Goal: Task Accomplishment & Management: Use online tool/utility

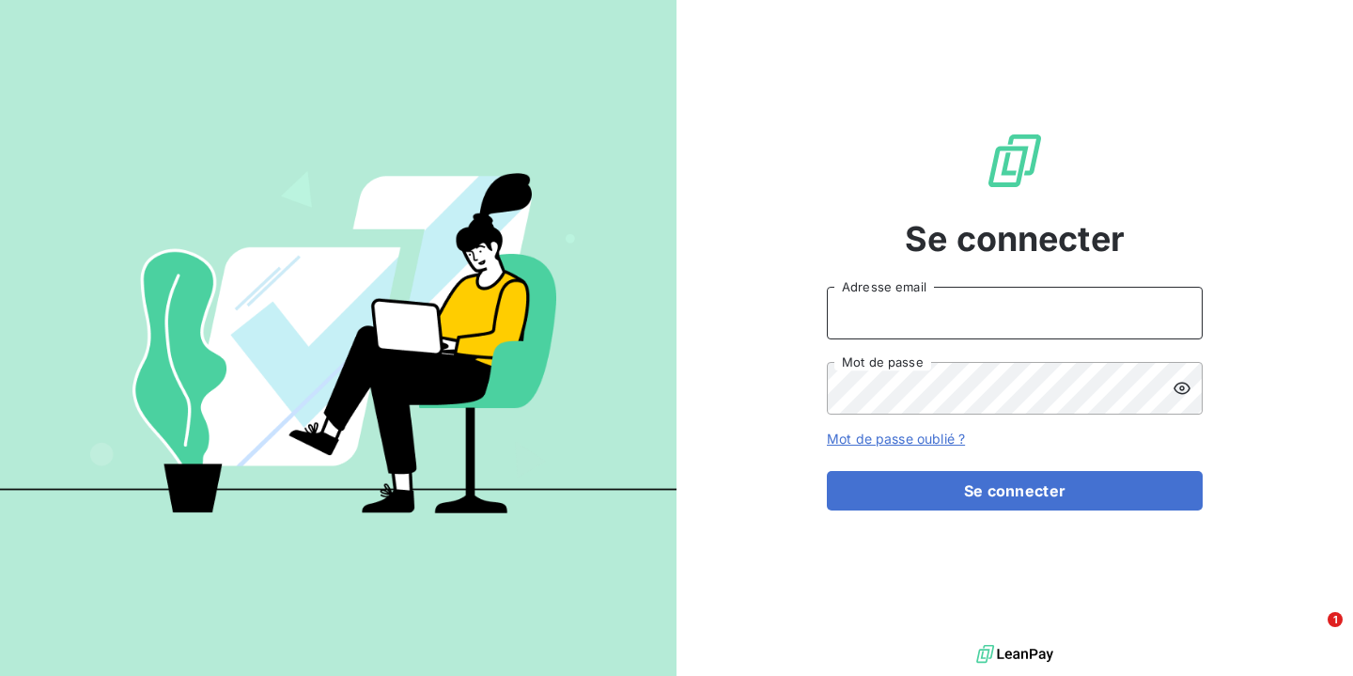
type input "[EMAIL_ADDRESS][DOMAIN_NAME]"
click at [1015, 490] on button "Se connecter" at bounding box center [1015, 490] width 376 height 39
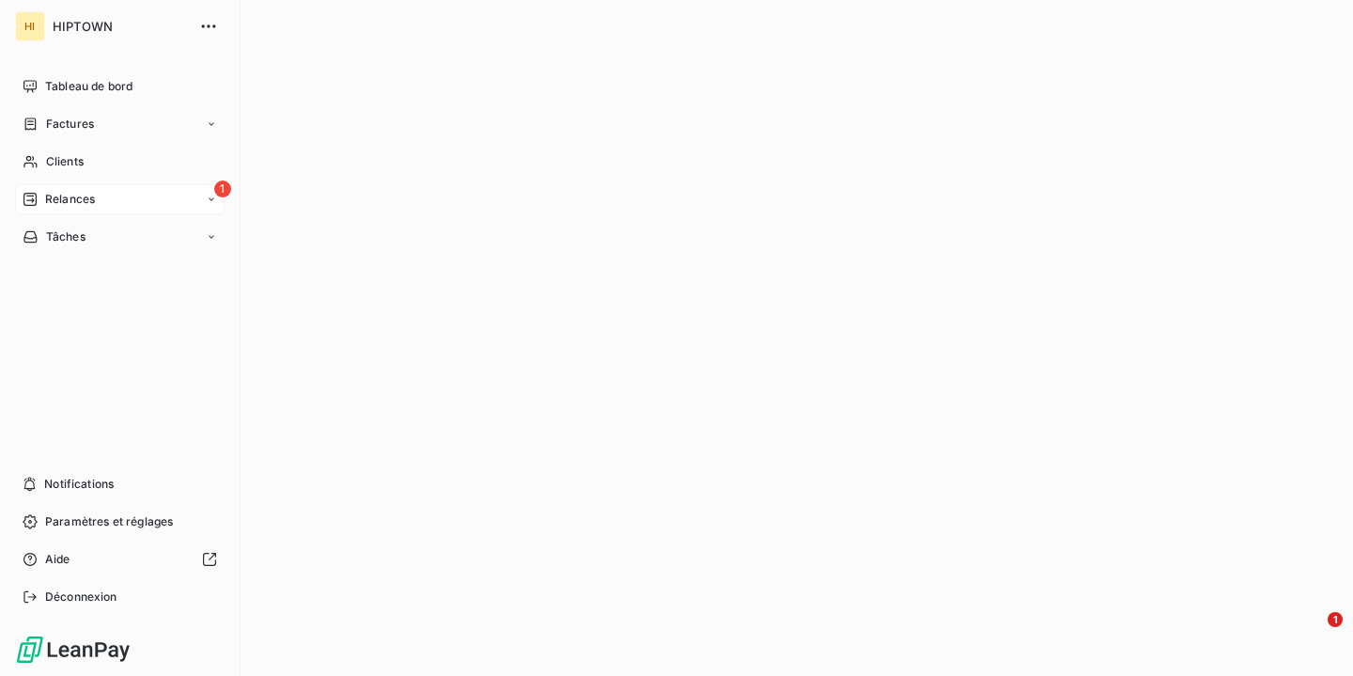
click at [90, 203] on span "Relances" at bounding box center [70, 199] width 50 height 17
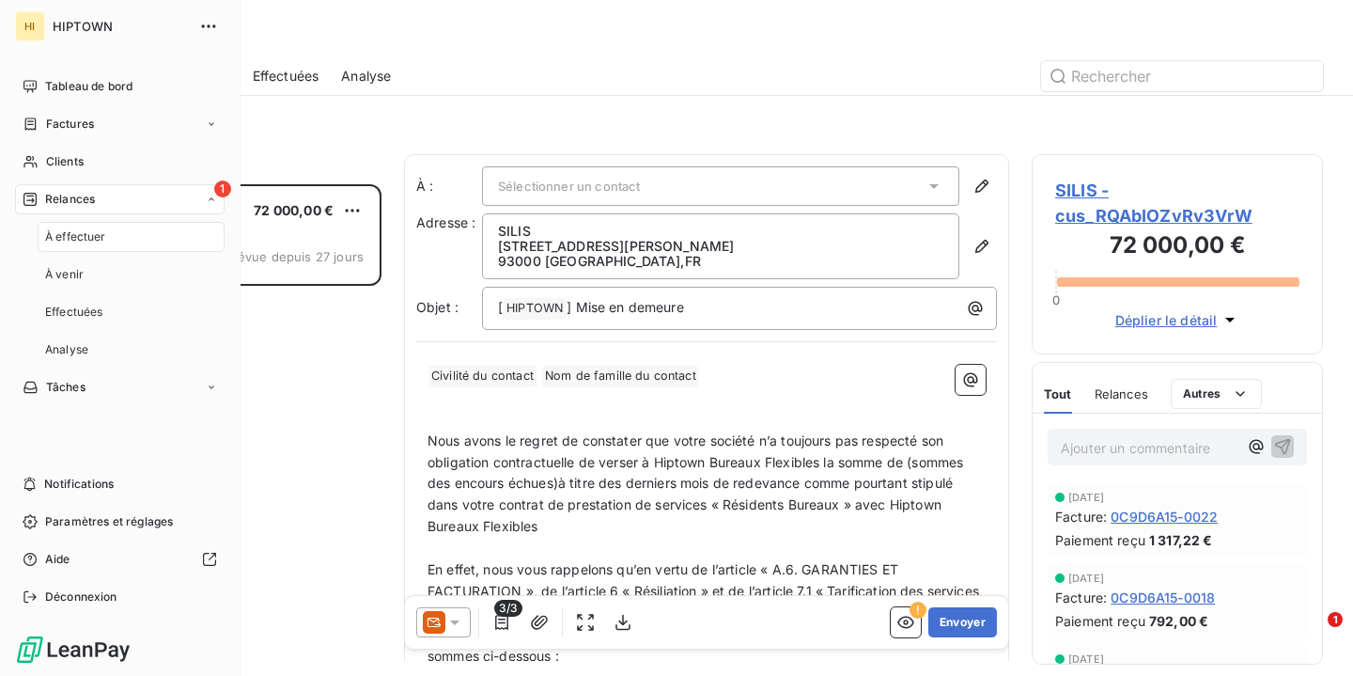
scroll to position [492, 291]
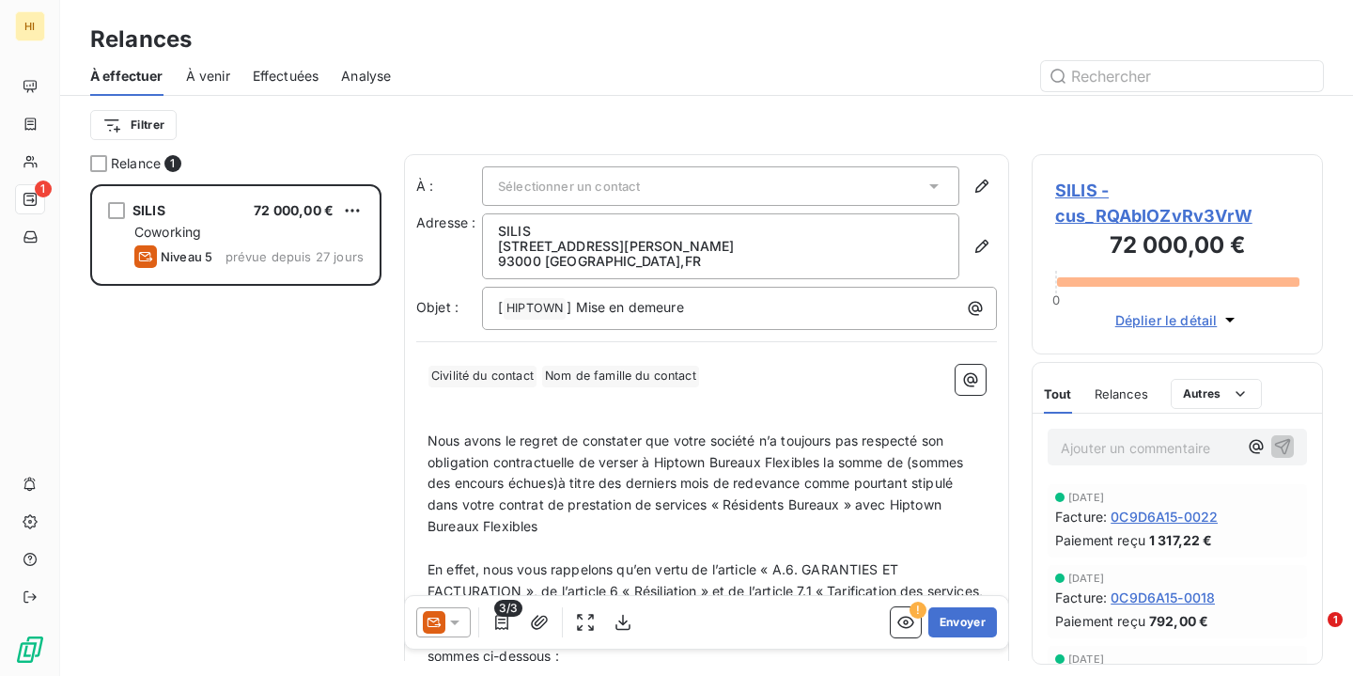
click at [284, 370] on div "SILIS 72 000,00 € Coworking Niveau 5 prévue depuis 27 jours" at bounding box center [235, 430] width 291 height 492
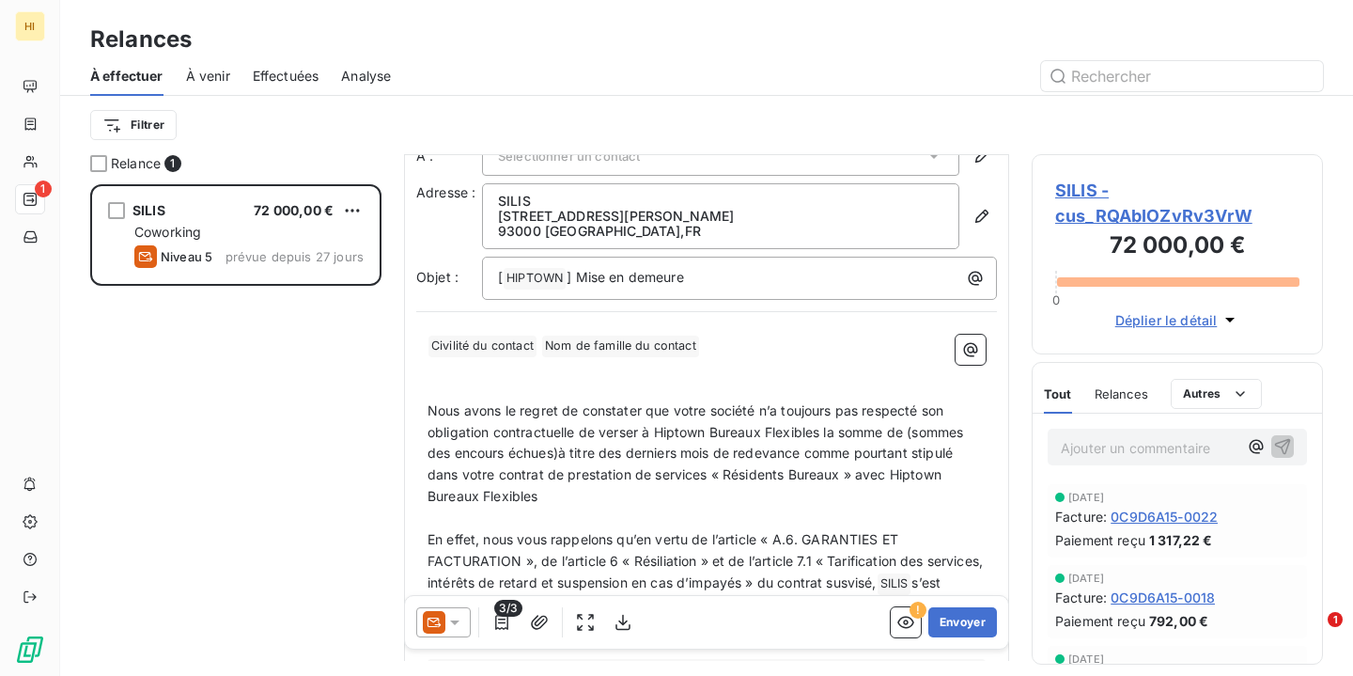
click at [703, 164] on div "Sélectionner un contact" at bounding box center [720, 155] width 477 height 39
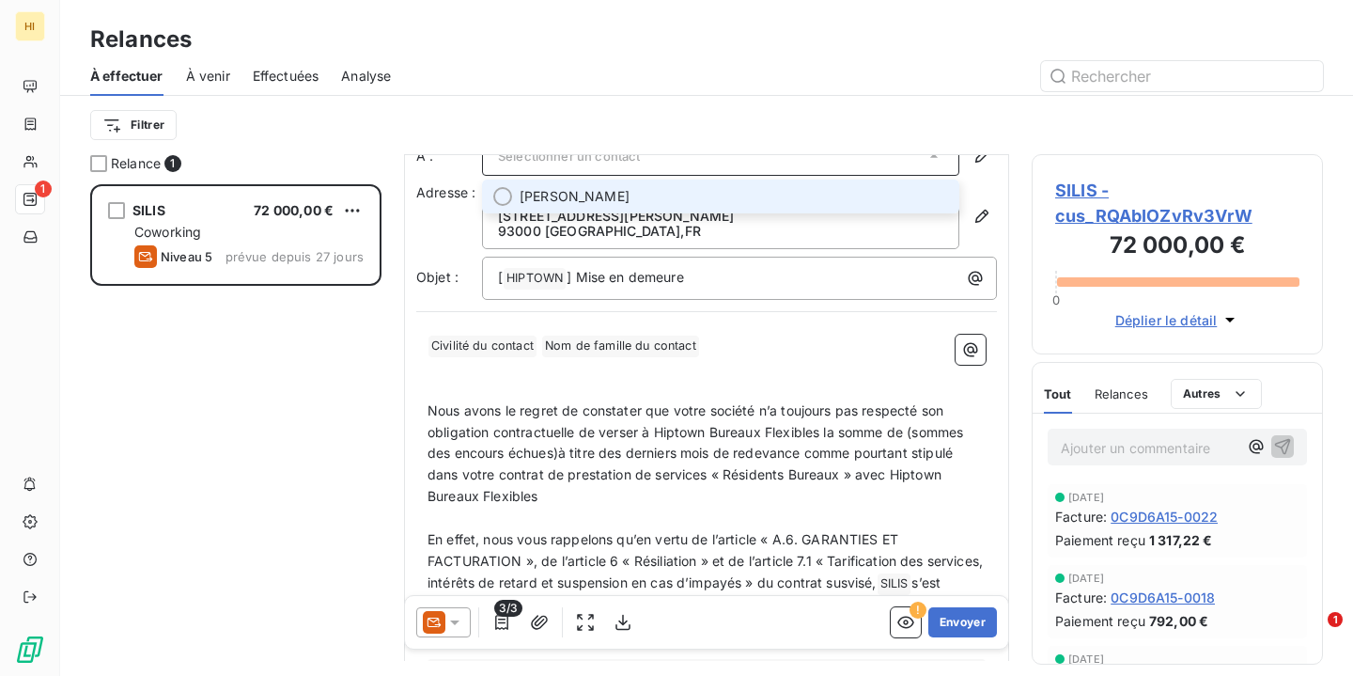
click at [703, 192] on span "[PERSON_NAME]" at bounding box center [734, 196] width 429 height 19
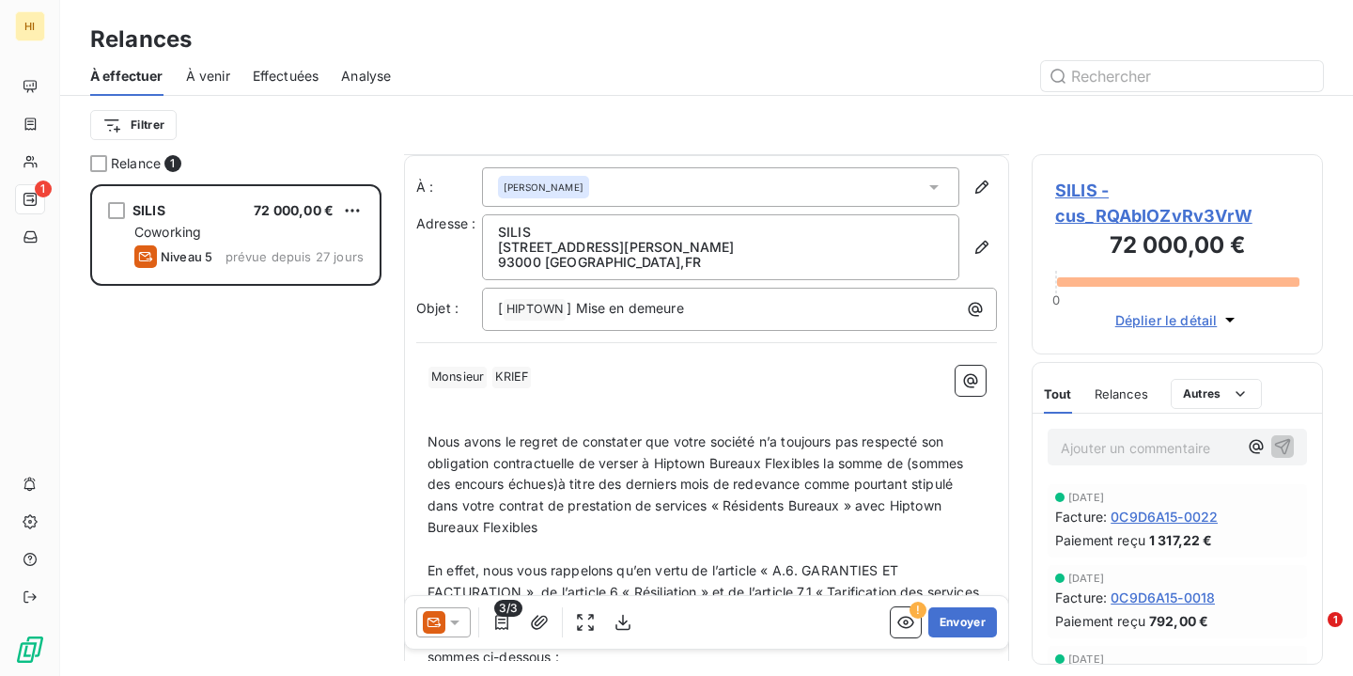
scroll to position [0, 0]
click at [979, 183] on icon "button" at bounding box center [982, 186] width 19 height 19
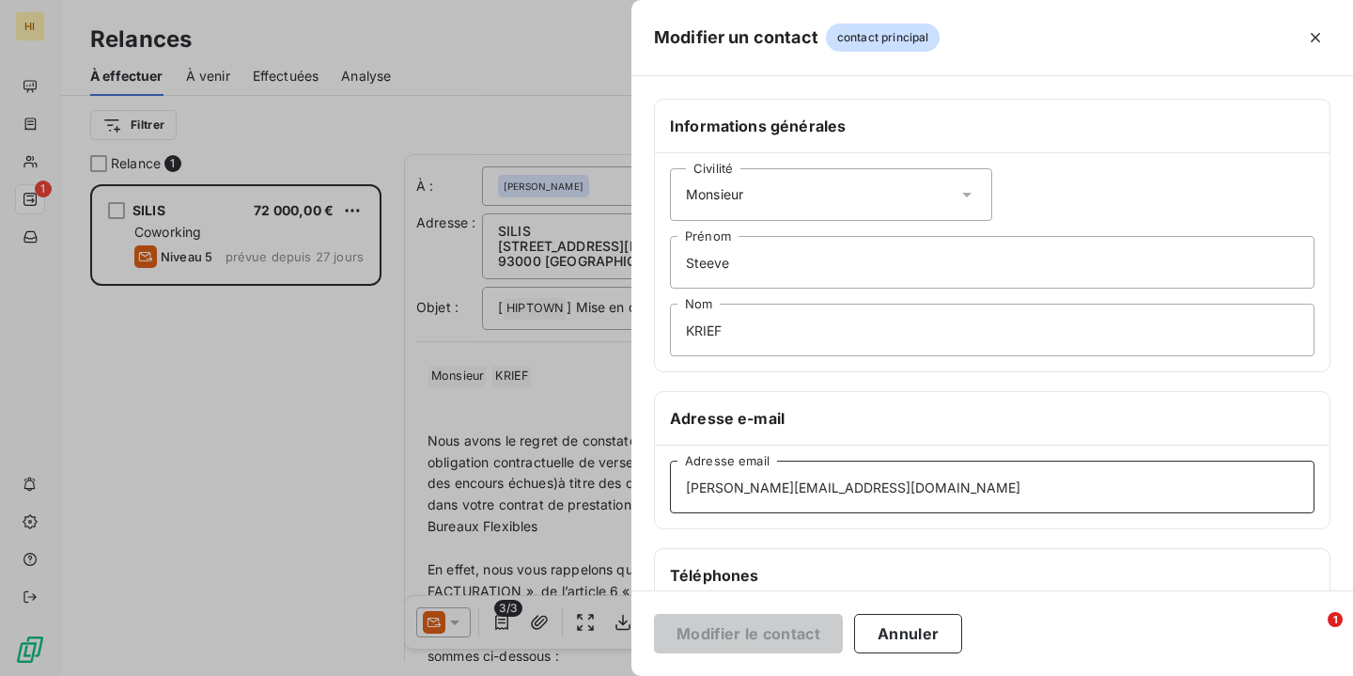
drag, startPoint x: 949, startPoint y: 490, endPoint x: 793, endPoint y: 492, distance: 156.0
click at [1320, 40] on icon "button" at bounding box center [1315, 37] width 19 height 19
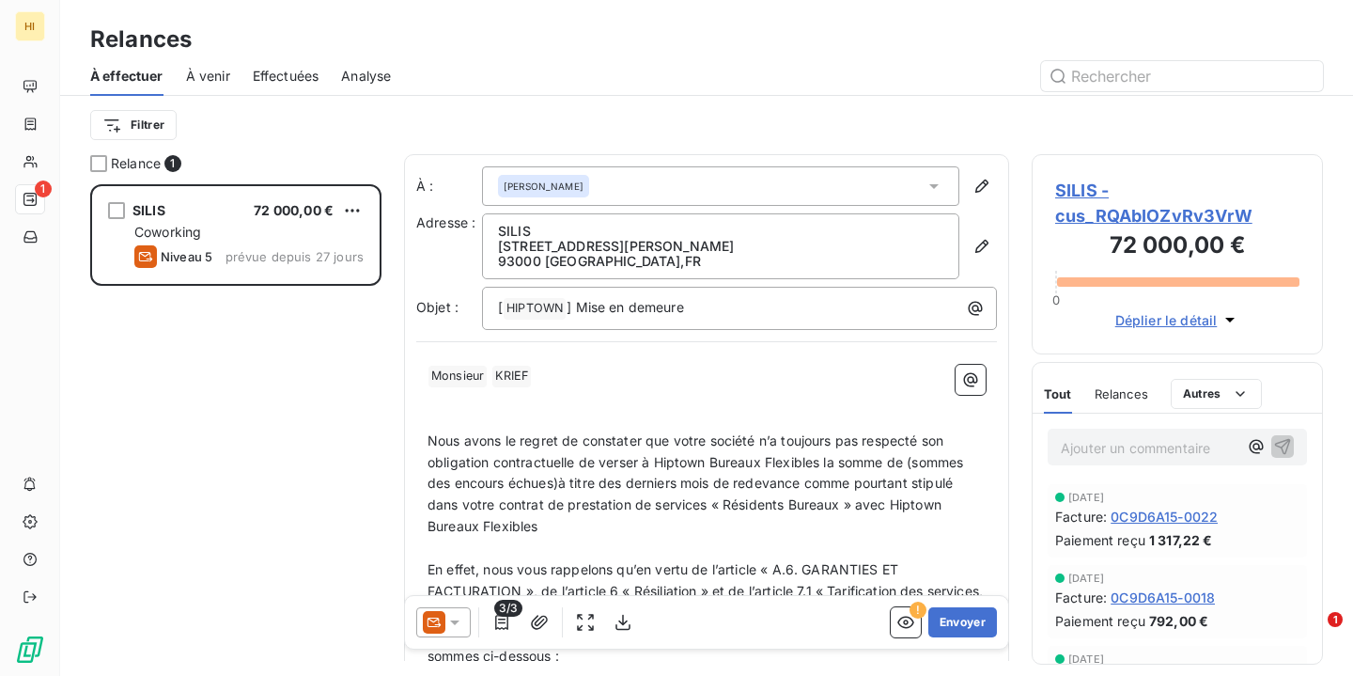
click at [559, 189] on span "[PERSON_NAME]" at bounding box center [544, 186] width 80 height 13
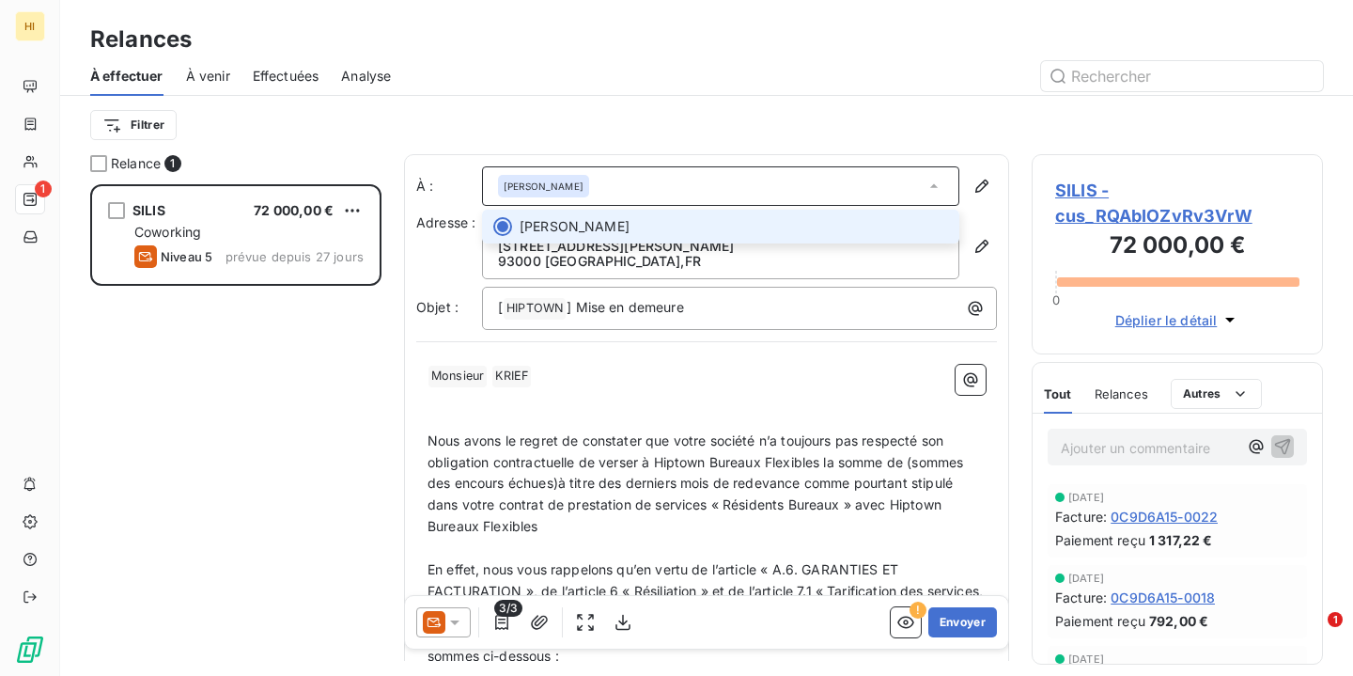
click at [506, 225] on div at bounding box center [502, 226] width 19 height 19
